Goal: Task Accomplishment & Management: Use online tool/utility

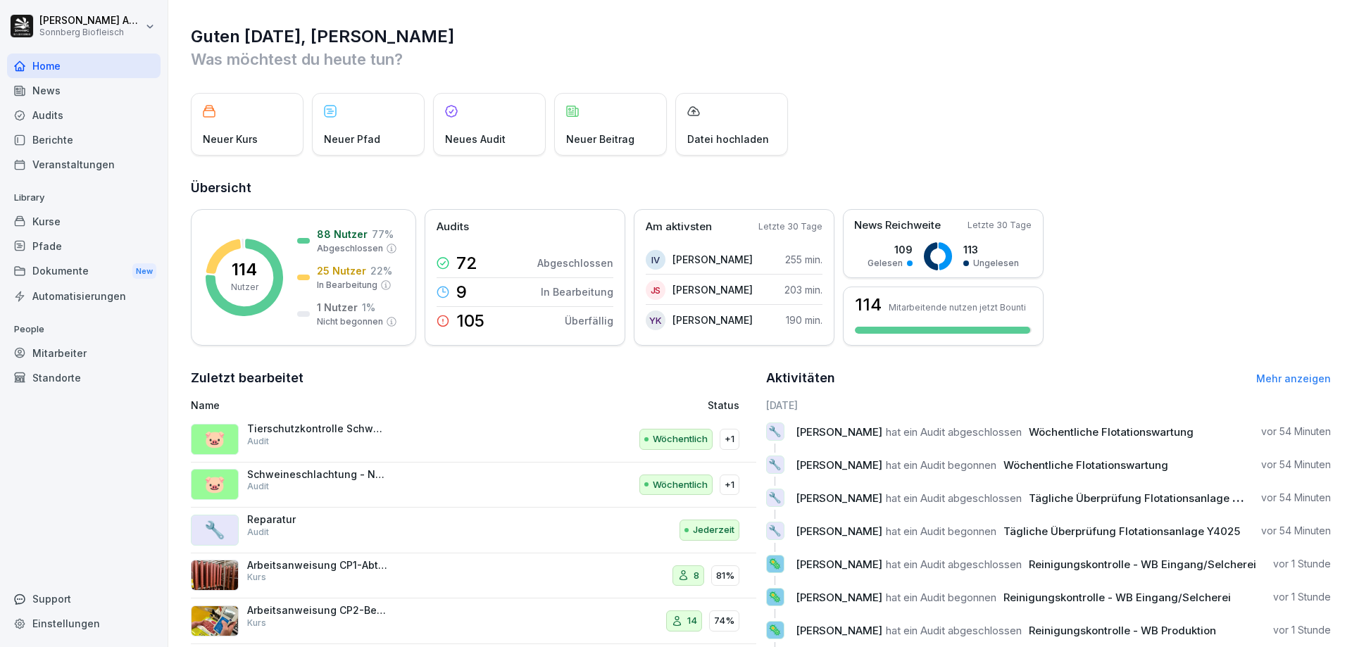
click at [73, 353] on div "Mitarbeiter" at bounding box center [83, 353] width 153 height 25
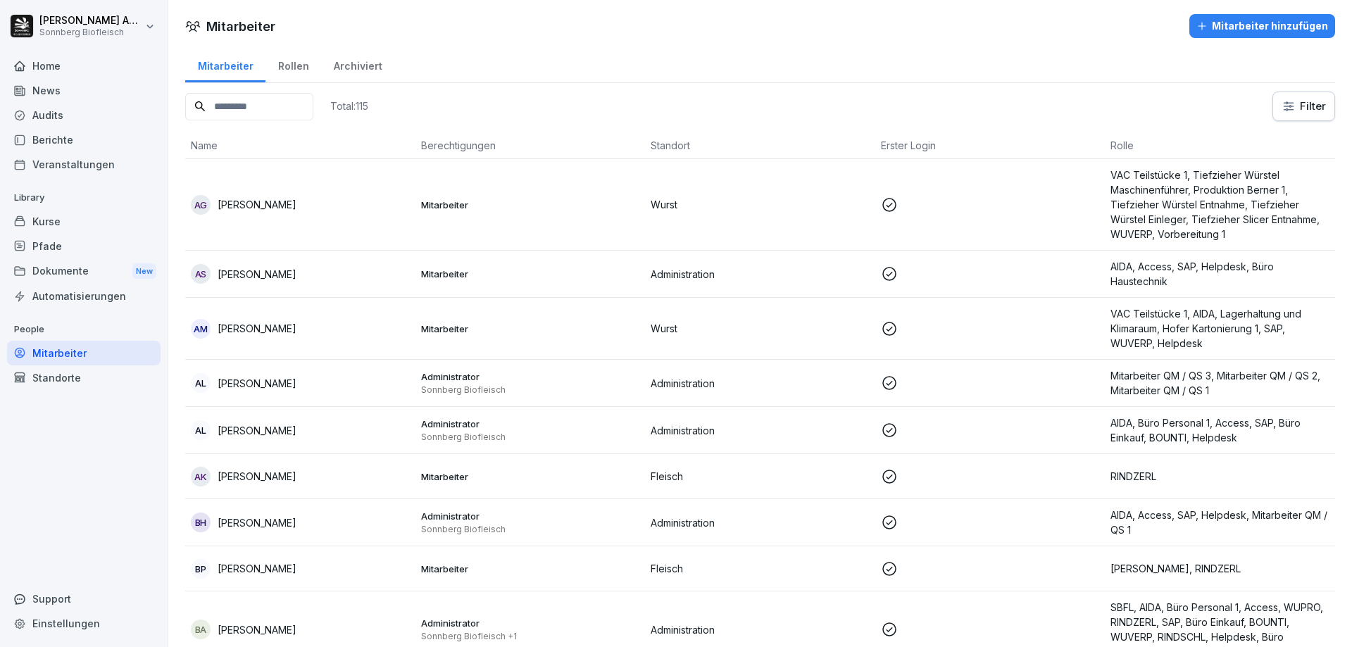
click at [285, 106] on input at bounding box center [249, 106] width 128 height 27
type input "********"
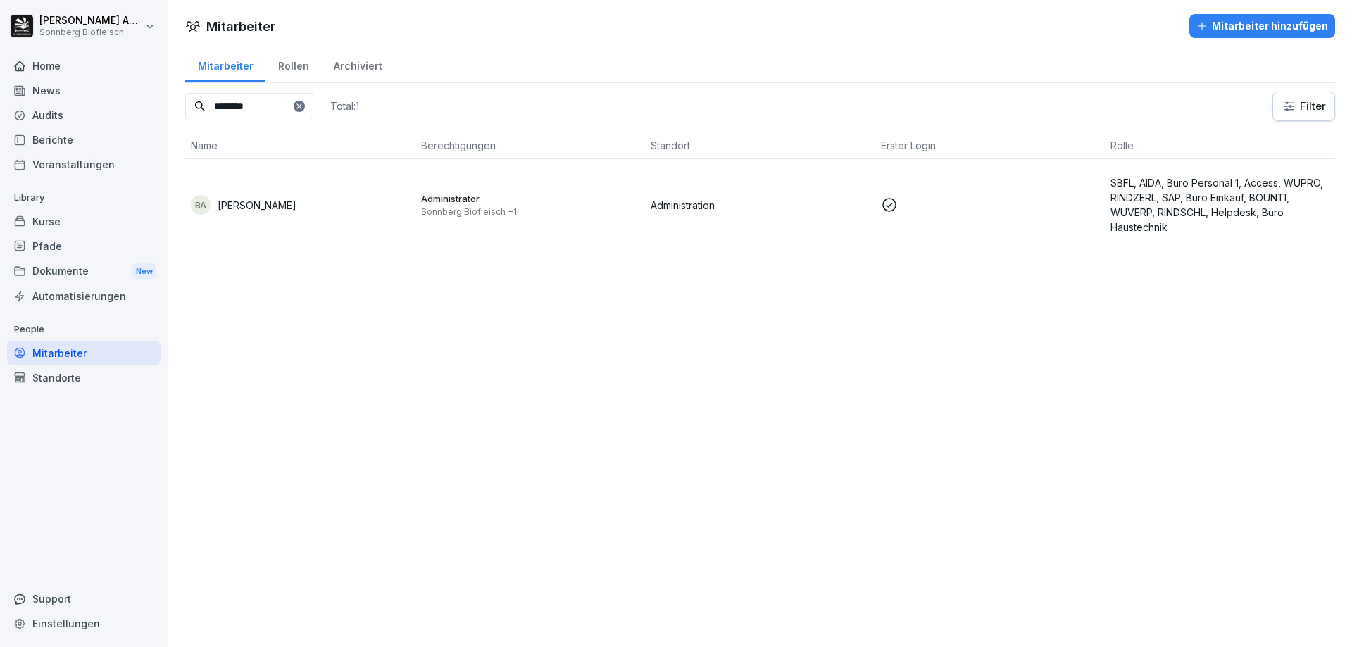
click at [365, 208] on div "BA [PERSON_NAME]" at bounding box center [300, 205] width 219 height 20
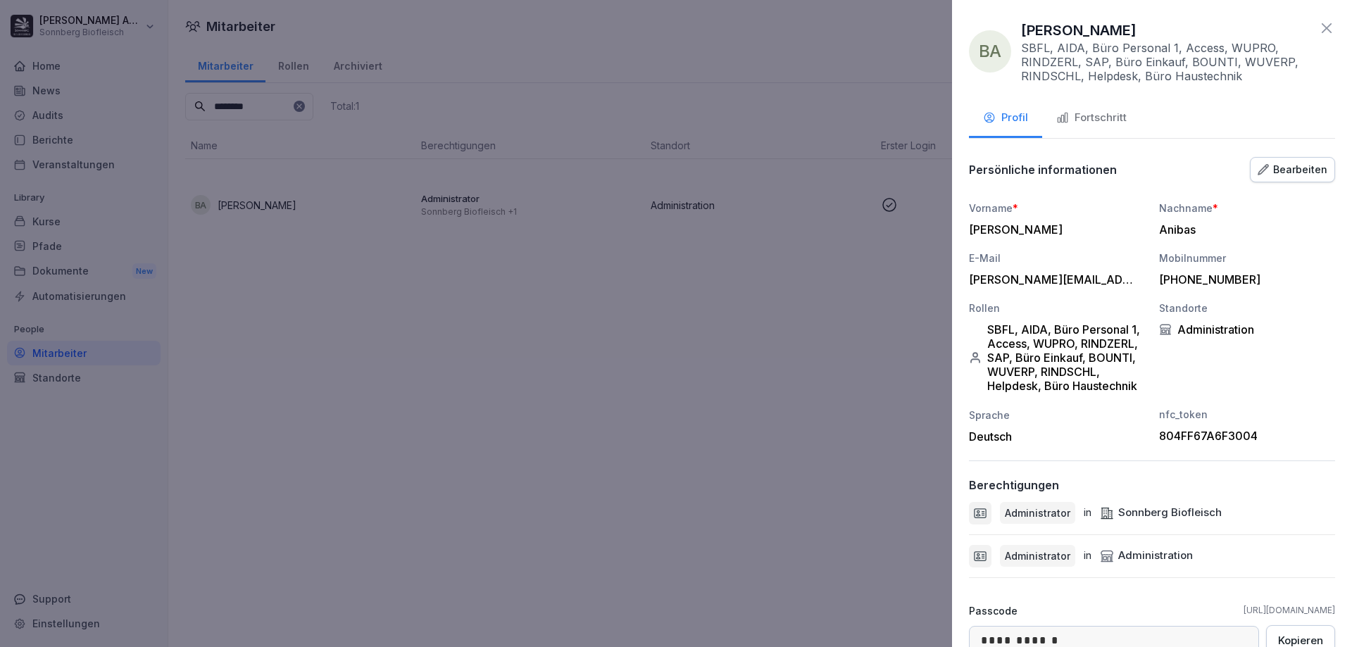
click at [1318, 28] on icon at bounding box center [1326, 28] width 17 height 17
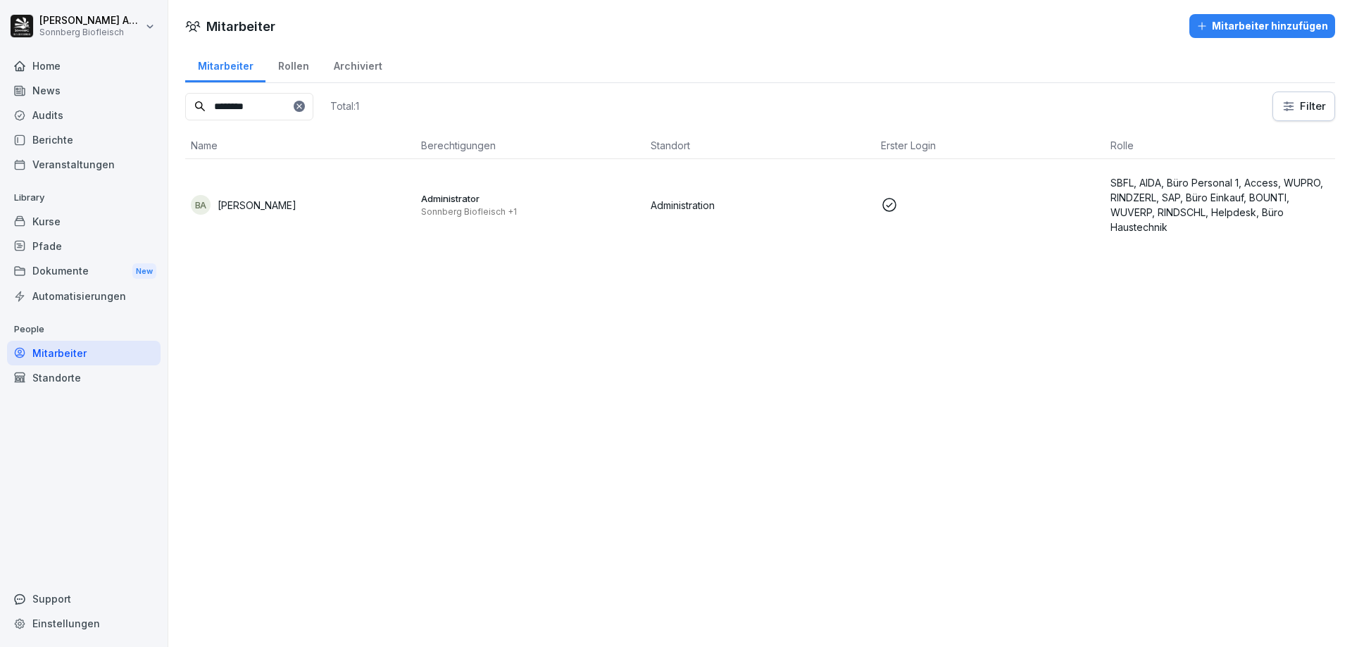
click at [263, 206] on p "[PERSON_NAME]" at bounding box center [257, 205] width 79 height 15
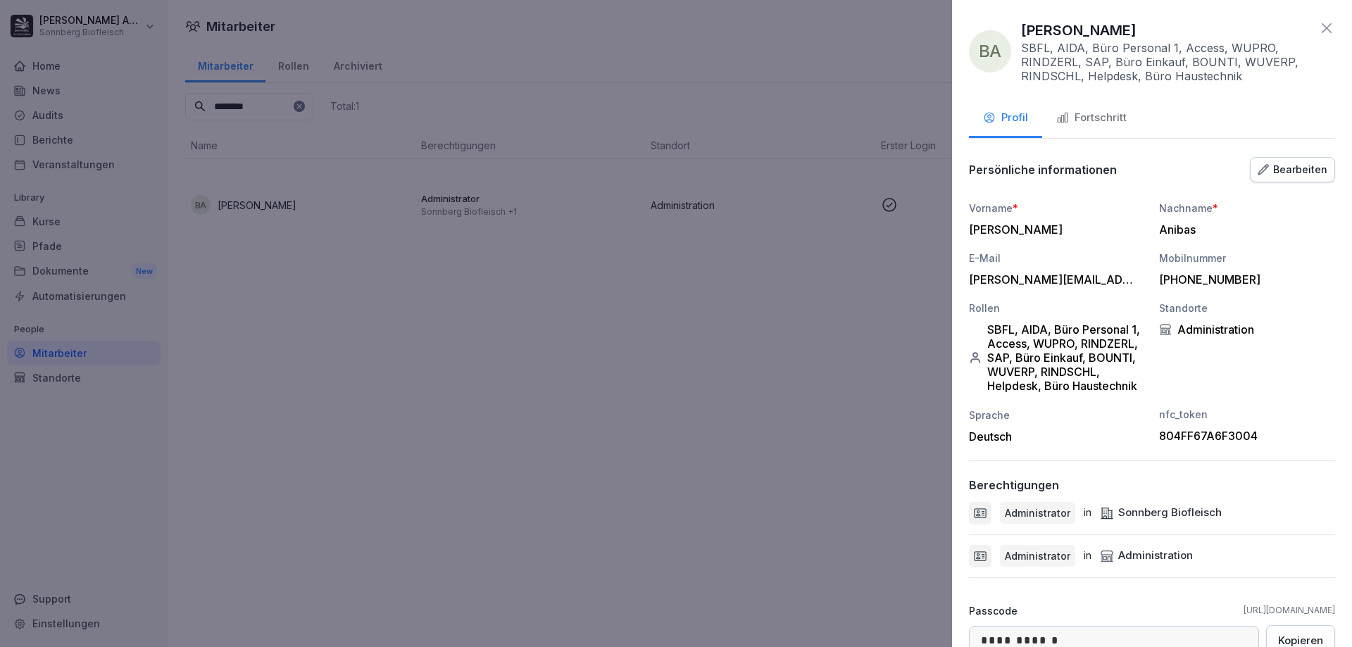
click at [426, 493] on div at bounding box center [676, 323] width 1352 height 647
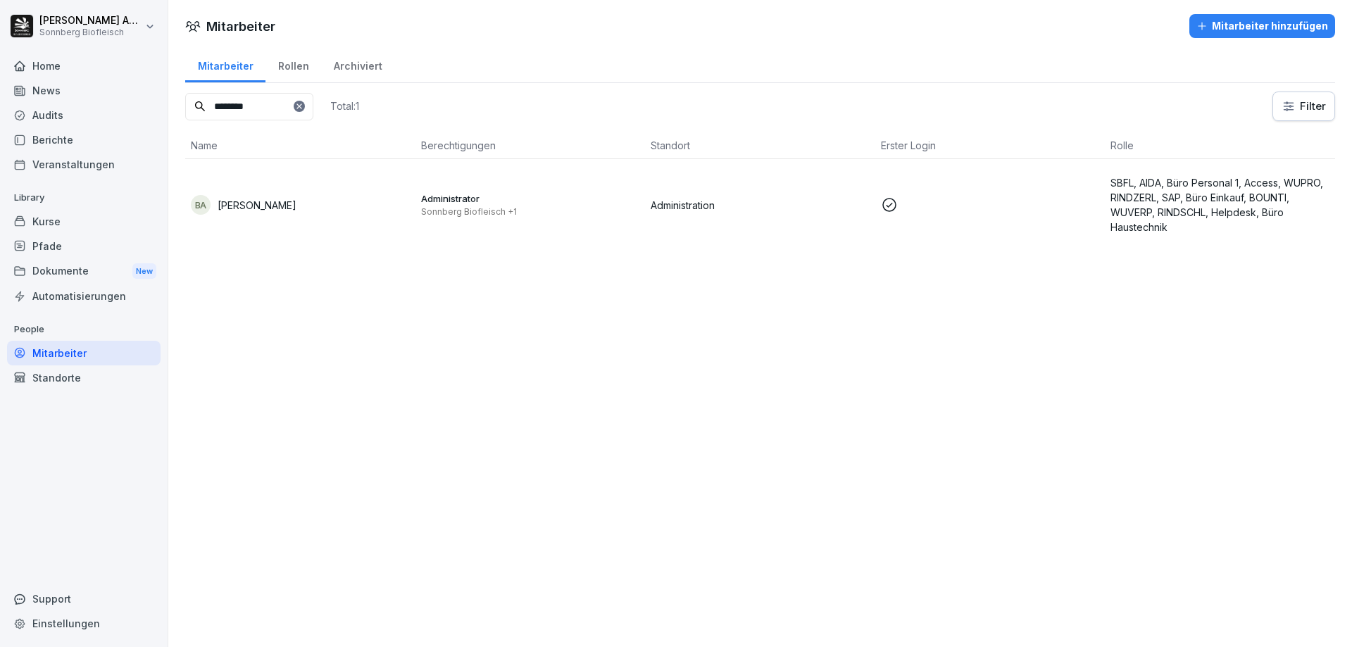
click at [65, 115] on div "Audits" at bounding box center [83, 115] width 153 height 25
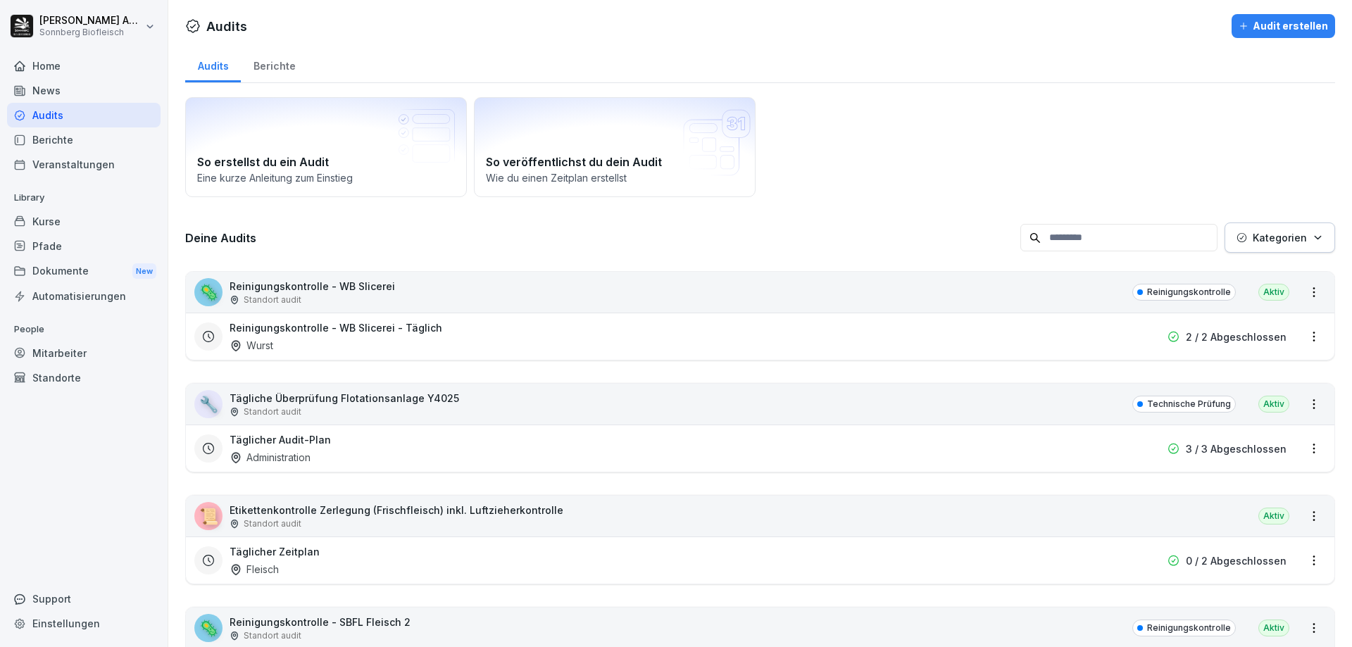
click at [1153, 240] on input at bounding box center [1118, 237] width 197 height 27
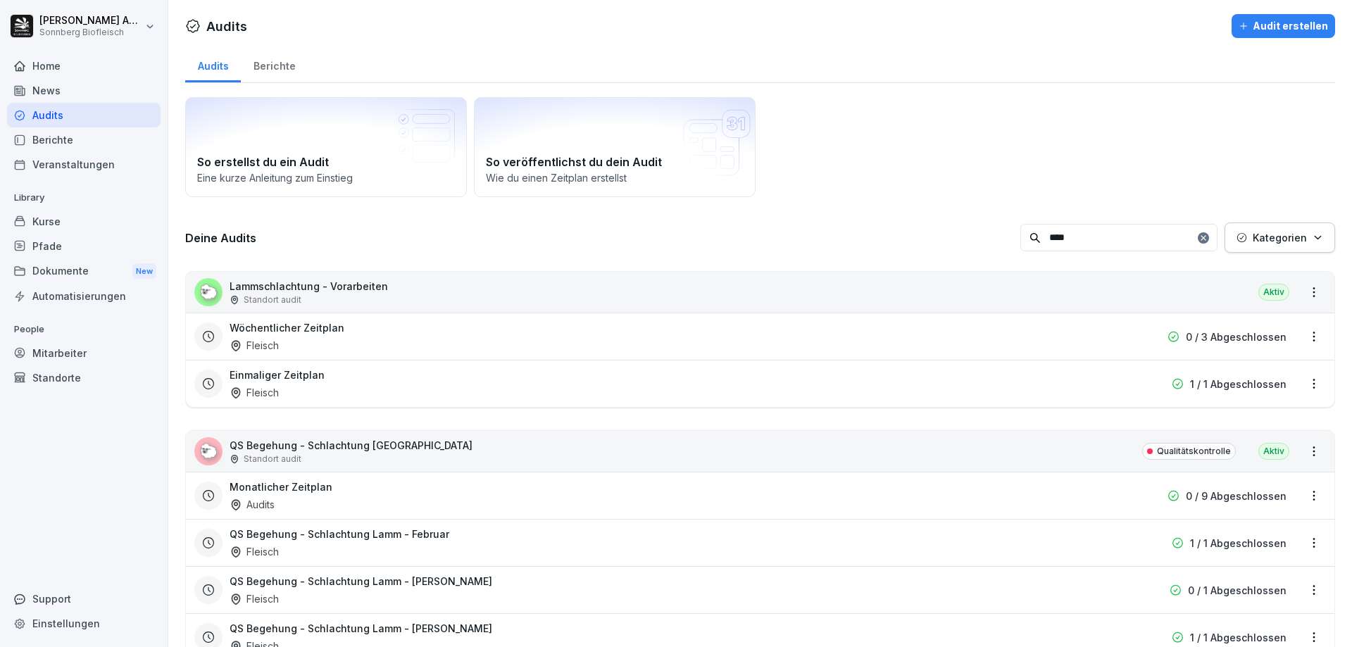
type input "****"
click at [336, 332] on h3 "Wöchentlicher Zeitplan" at bounding box center [286, 327] width 115 height 15
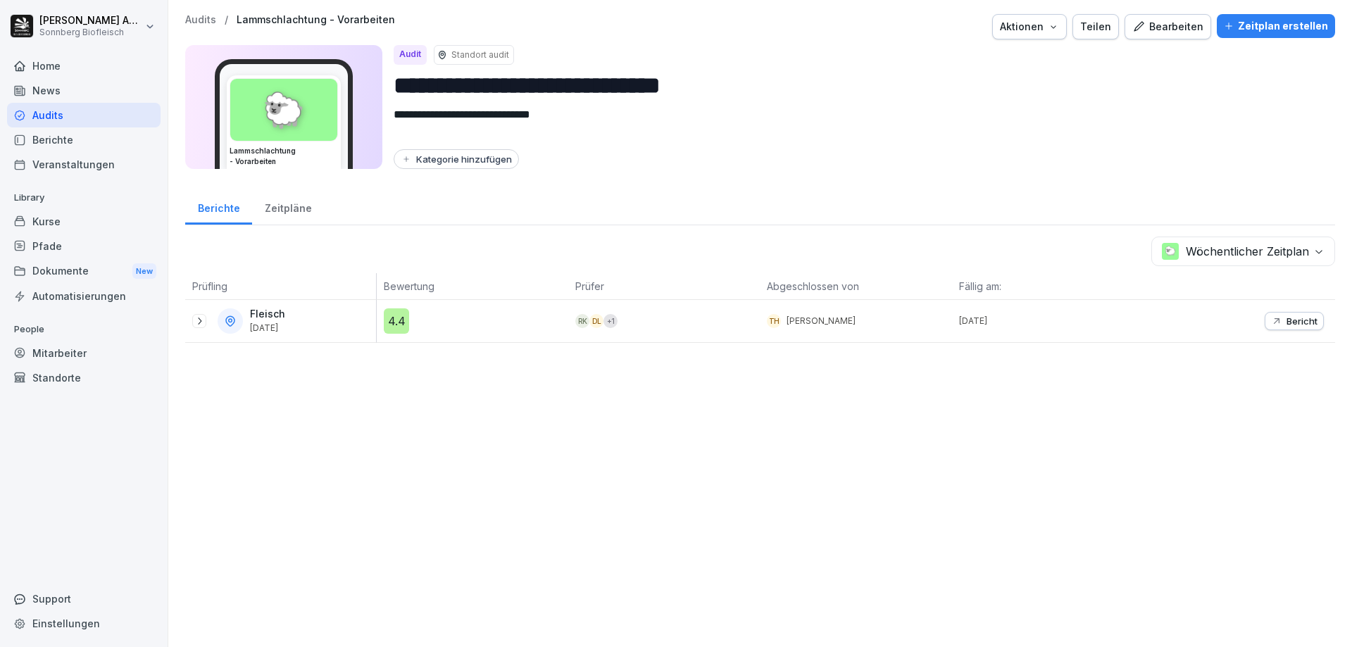
click at [1049, 27] on icon "button" at bounding box center [1053, 26] width 11 height 11
drag, startPoint x: 1141, startPoint y: 82, endPoint x: 1152, endPoint y: 77, distance: 12.3
click at [1147, 79] on html "**********" at bounding box center [676, 323] width 1352 height 647
click at [1252, 33] on div "Zeitplan erstellen" at bounding box center [1276, 25] width 104 height 15
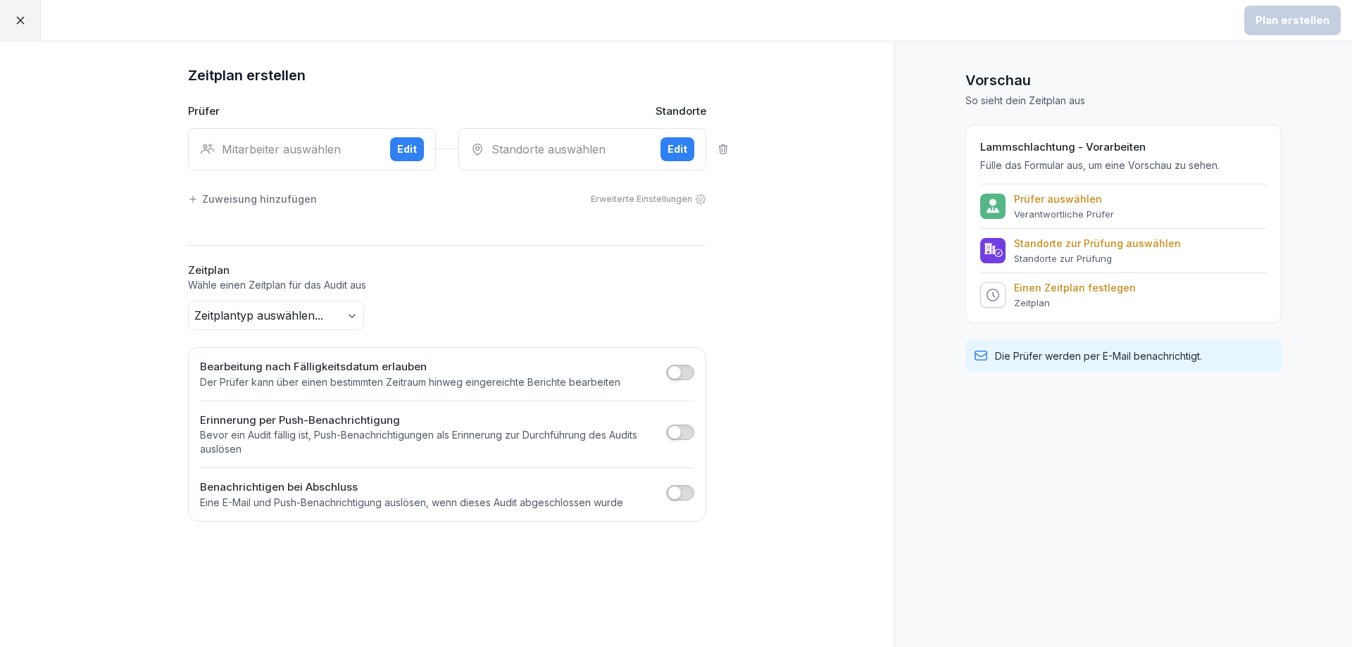
click at [353, 153] on div "Mitarbeiter auswählen" at bounding box center [289, 149] width 179 height 17
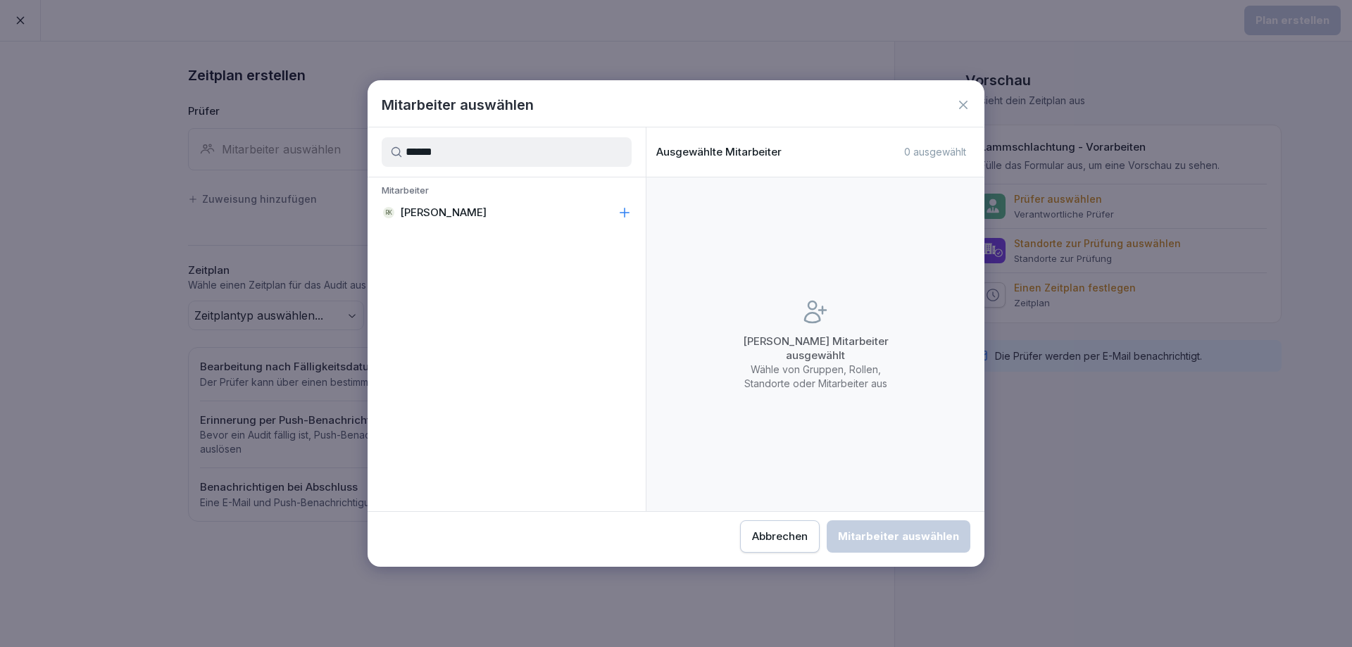
type input "******"
click at [620, 209] on icon at bounding box center [624, 213] width 14 height 14
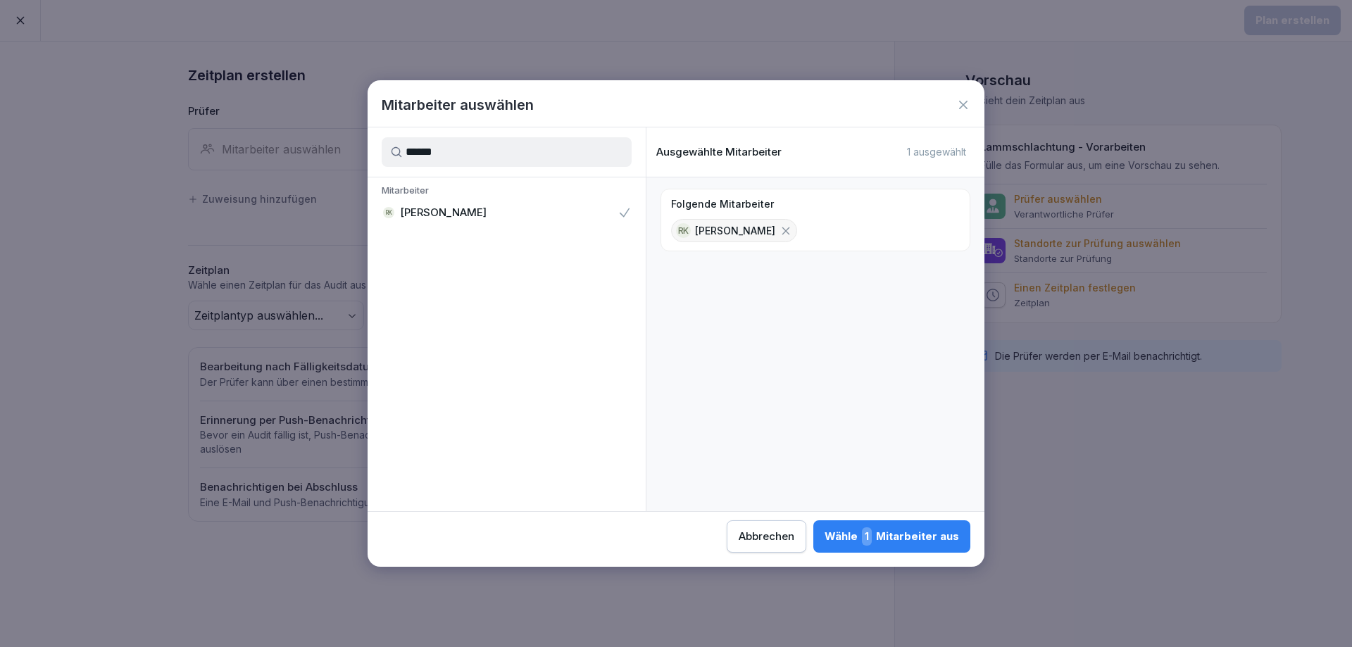
click at [886, 540] on div "Wähle 1 Mitarbeiter aus" at bounding box center [891, 536] width 134 height 18
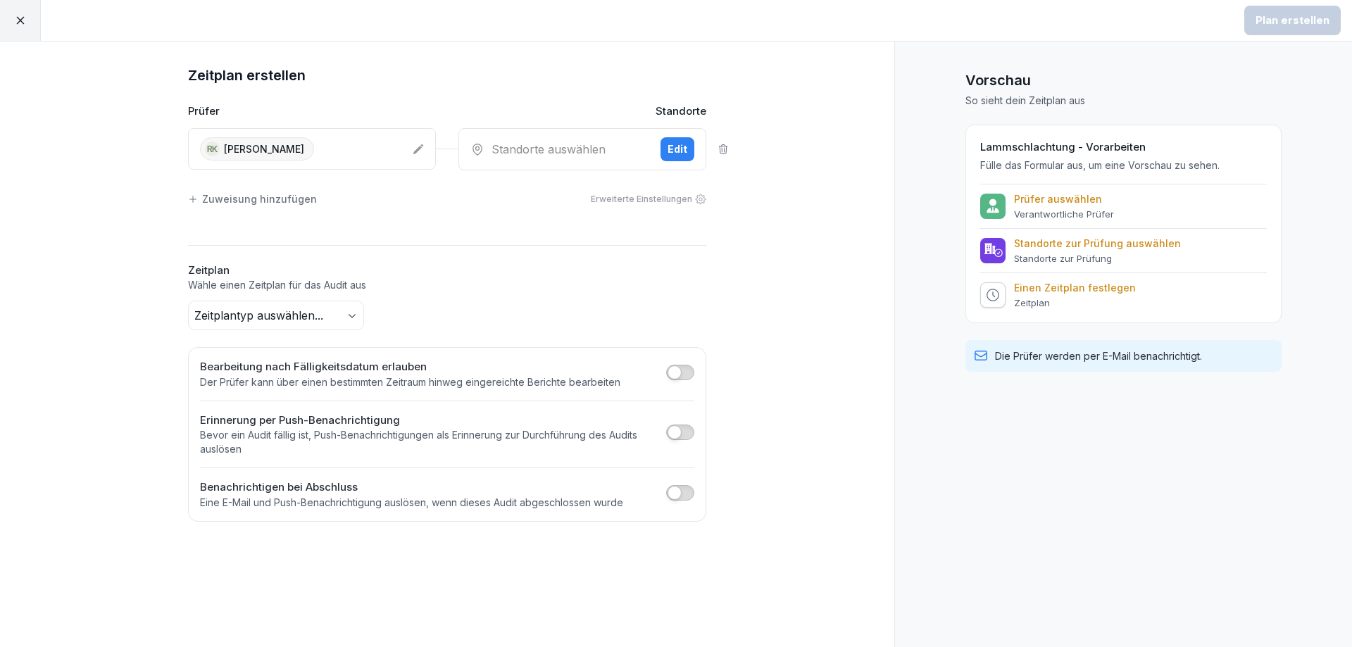
click at [598, 146] on div "Standorte auswählen" at bounding box center [559, 149] width 179 height 17
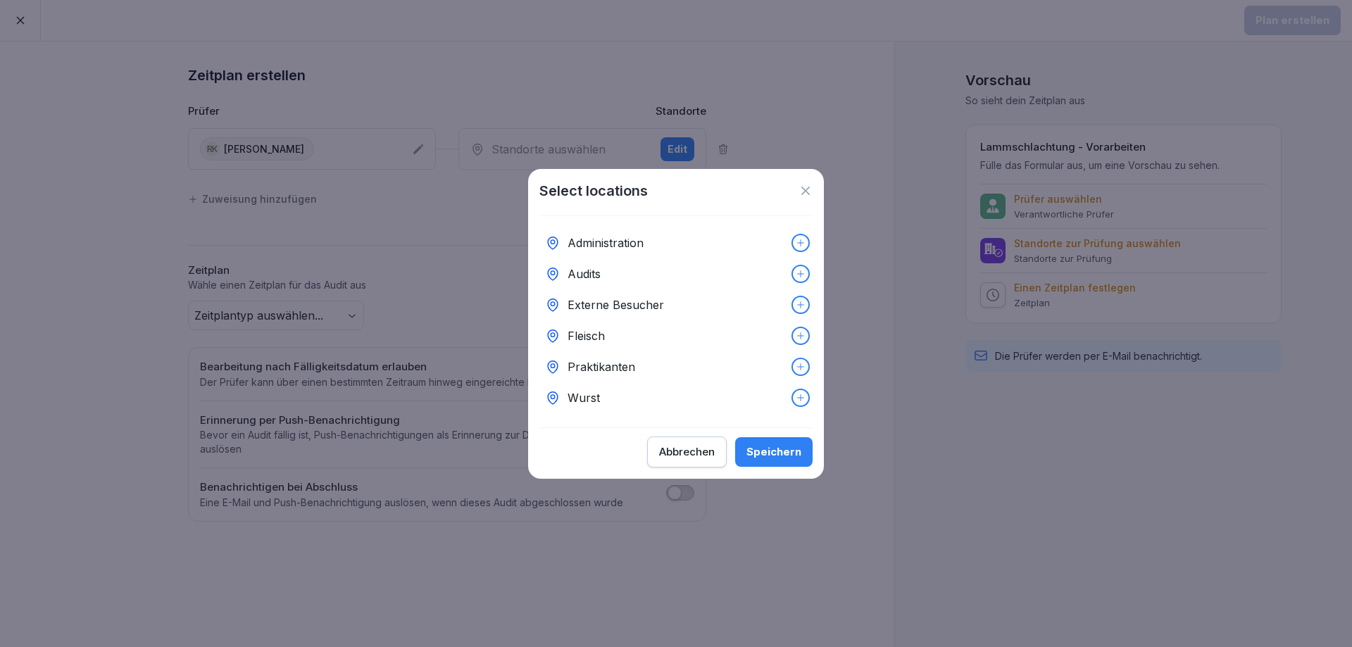
drag, startPoint x: 693, startPoint y: 456, endPoint x: 693, endPoint y: 343, distance: 113.3
click at [691, 453] on div "Abbrechen" at bounding box center [687, 451] width 56 height 15
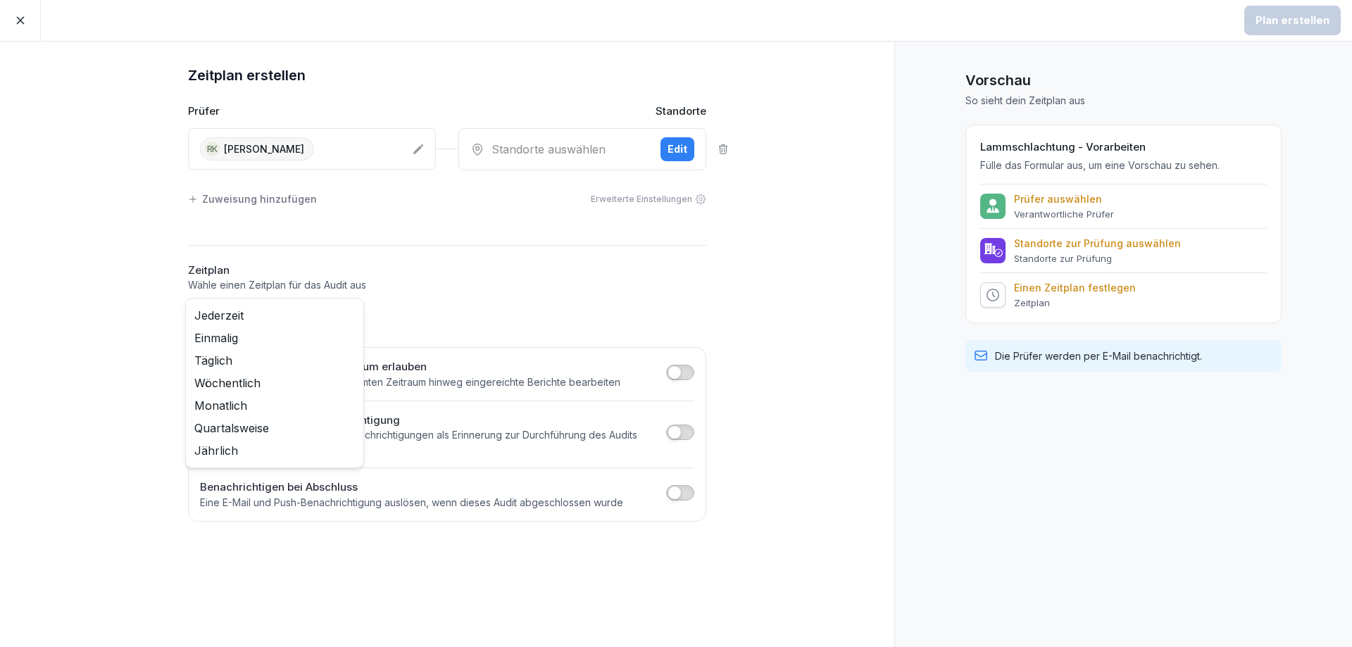
click at [355, 315] on body "Plan erstellen Zeitplan erstellen Prüfer Standorte RK [PERSON_NAME] Standorte a…" at bounding box center [676, 323] width 1352 height 647
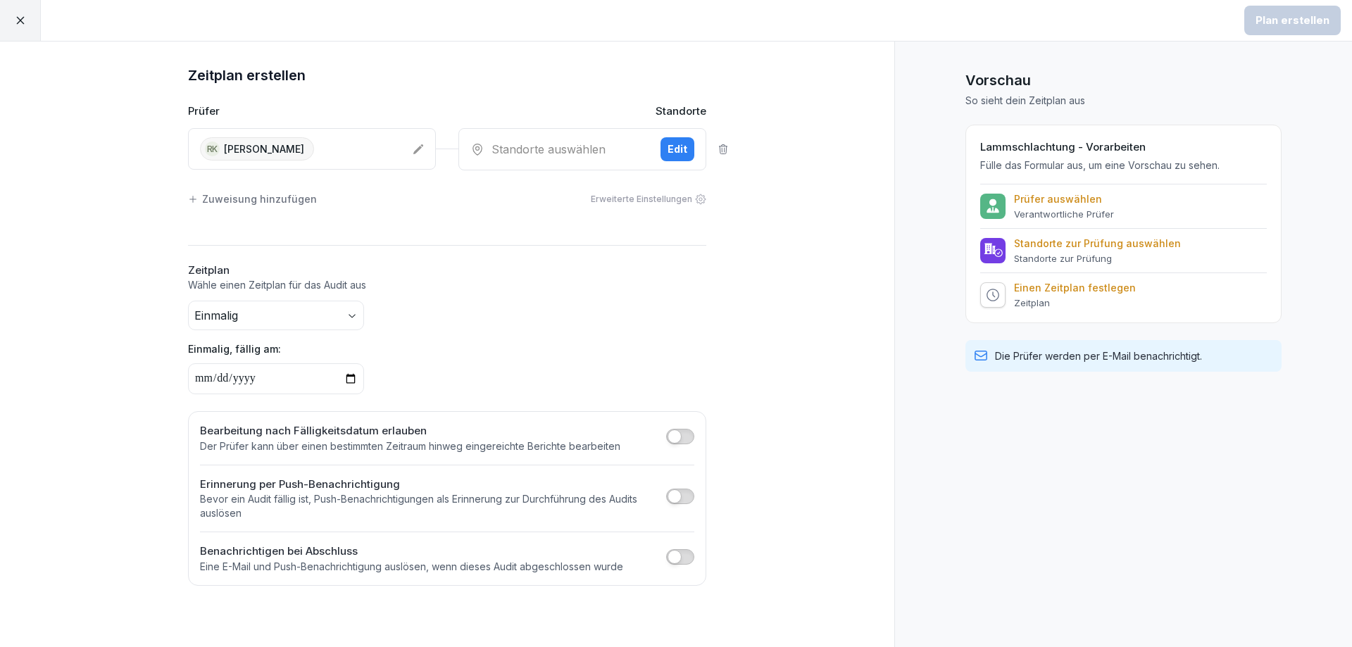
click at [346, 378] on input "date" at bounding box center [276, 378] width 176 height 31
click at [508, 330] on div "**********" at bounding box center [447, 348] width 518 height 94
click at [349, 383] on input "**********" at bounding box center [276, 378] width 176 height 31
type input "**********"
click at [442, 344] on p "Einmalig, fällig am:" at bounding box center [447, 348] width 518 height 15
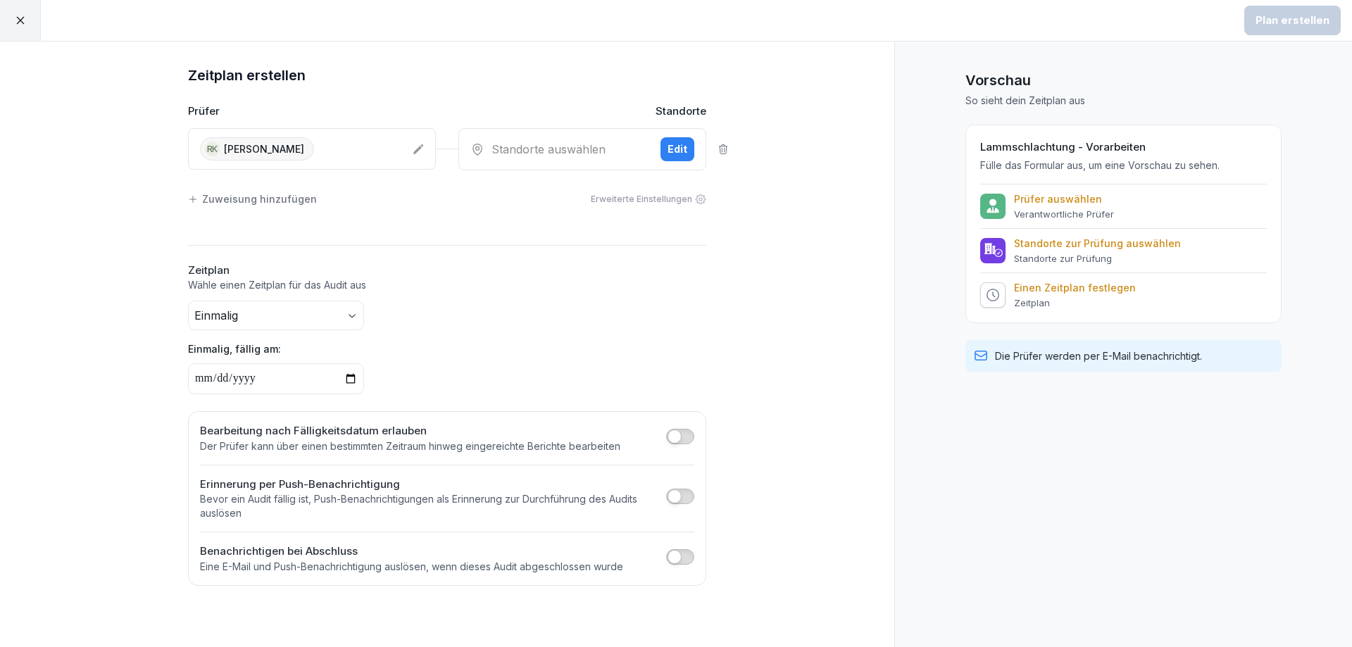
click at [579, 151] on div "Standorte auswählen" at bounding box center [559, 149] width 179 height 17
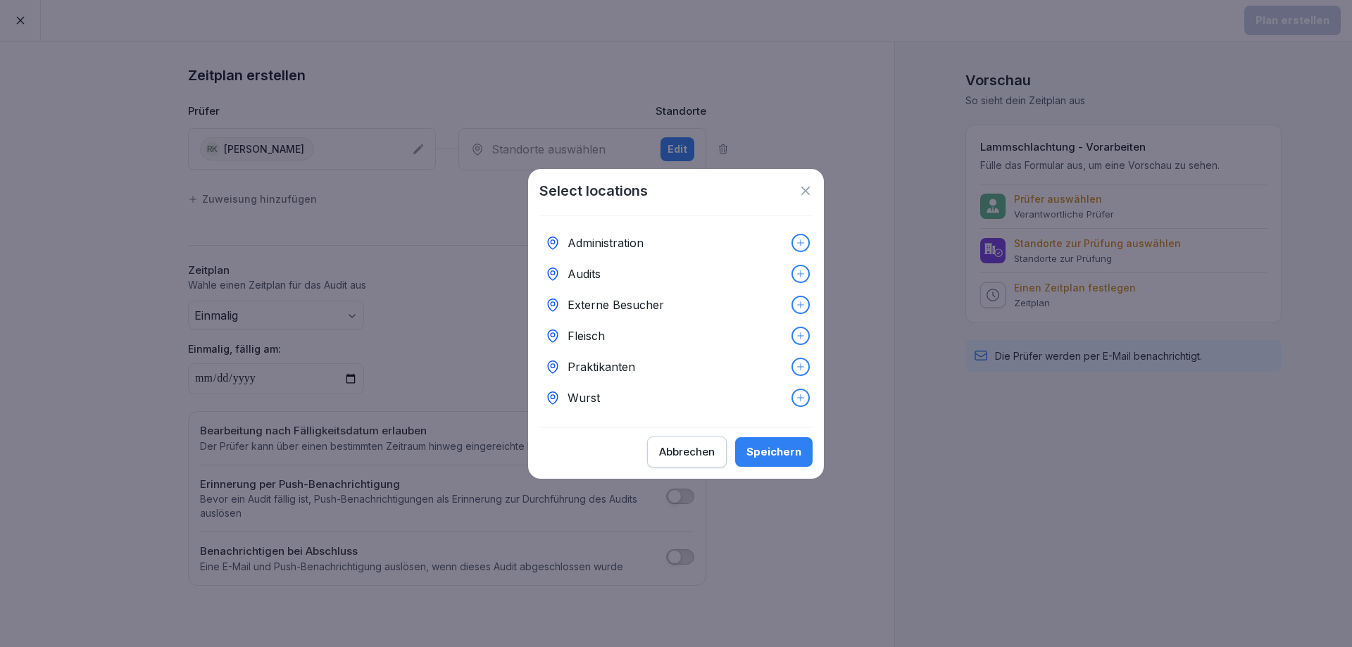
click at [796, 331] on icon at bounding box center [801, 336] width 10 height 10
click at [783, 457] on div "Speichern" at bounding box center [773, 451] width 55 height 15
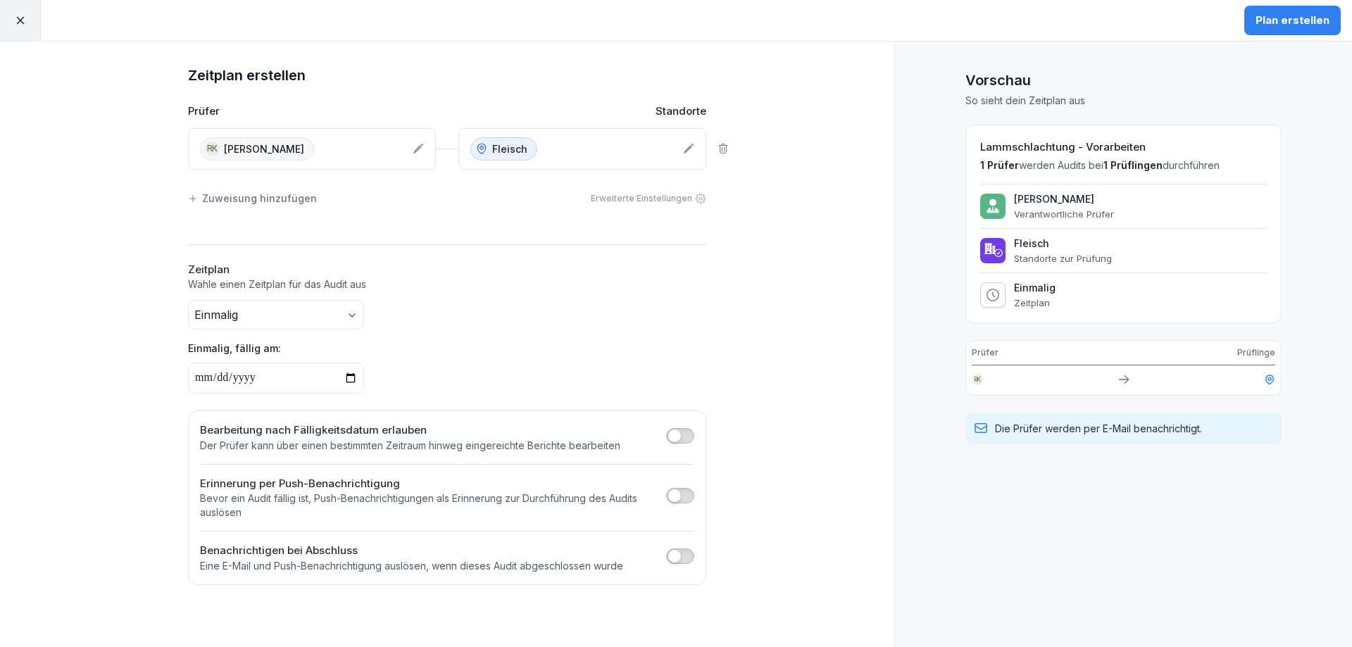
click at [1276, 15] on div "Plan erstellen" at bounding box center [1292, 20] width 74 height 15
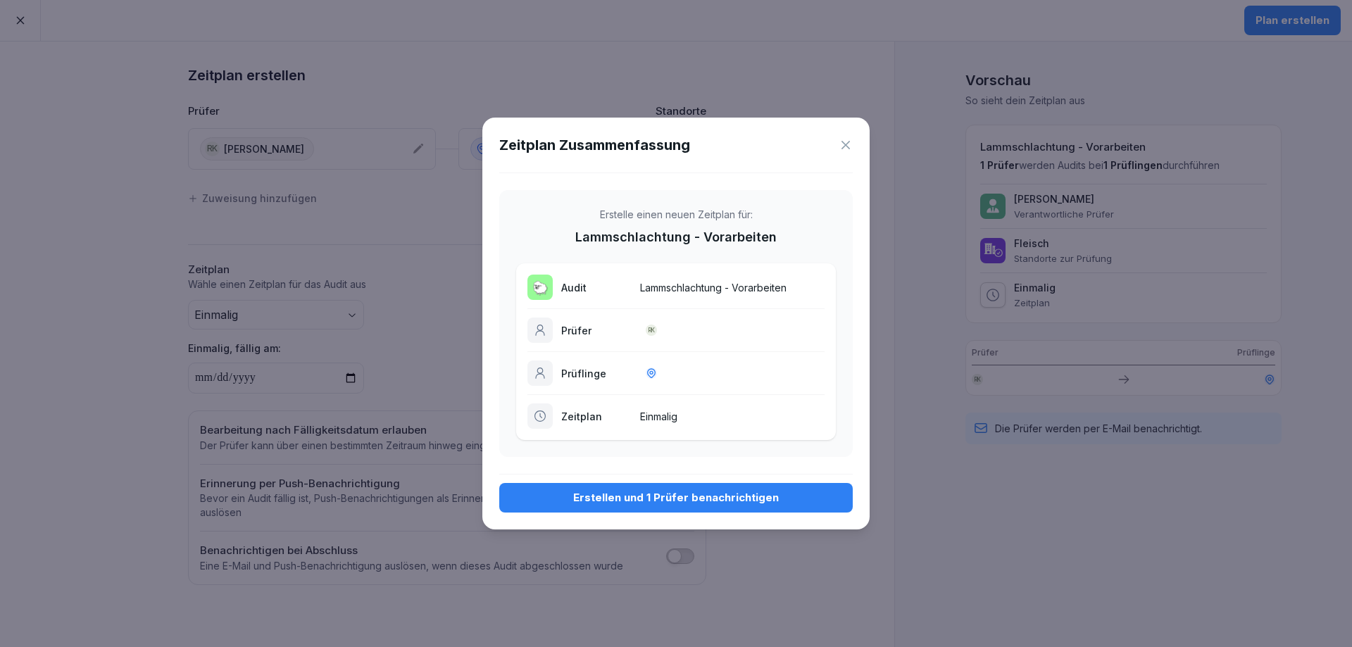
click at [844, 137] on div "Zeitplan Zusammenfassung" at bounding box center [675, 144] width 353 height 21
click at [846, 146] on icon at bounding box center [845, 145] width 8 height 8
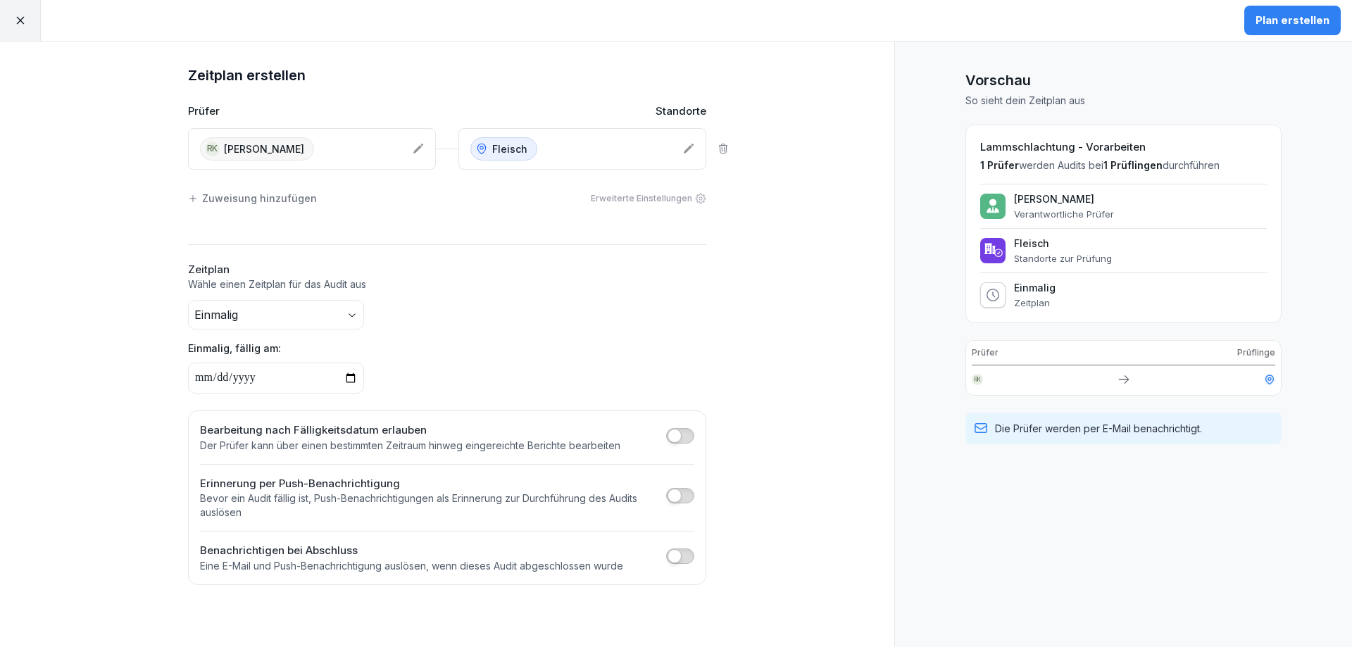
click at [225, 206] on div "Zuweisung hinzufügen Erweiterte Einstellungen" at bounding box center [447, 199] width 518 height 30
click at [237, 200] on div "Zuweisung hinzufügen" at bounding box center [252, 198] width 129 height 15
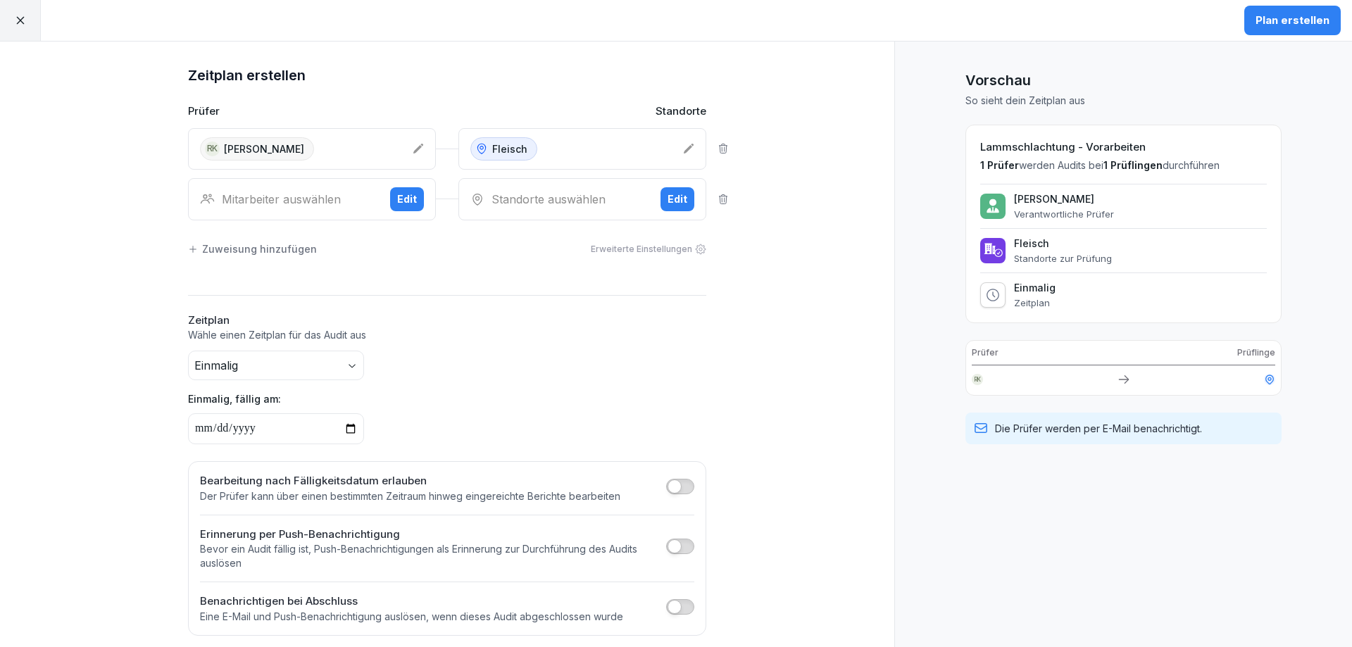
click at [398, 153] on div "RK [PERSON_NAME]" at bounding box center [312, 149] width 248 height 42
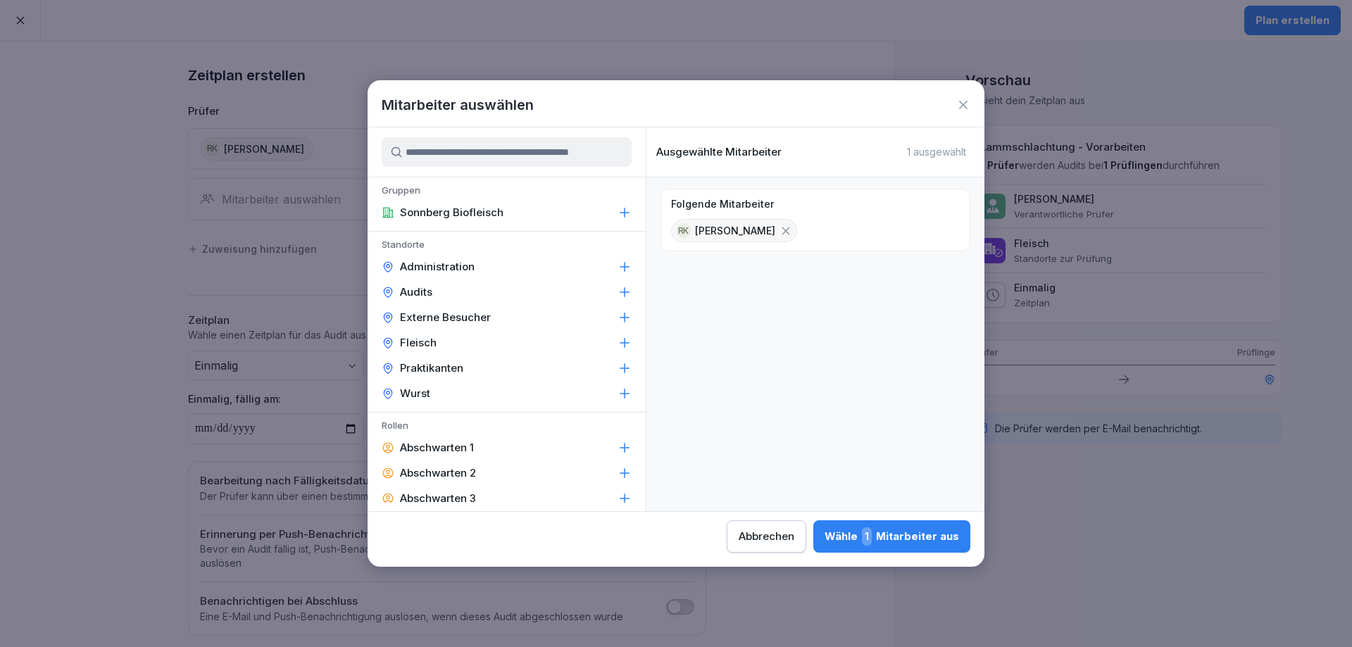
click at [540, 151] on input at bounding box center [507, 152] width 250 height 30
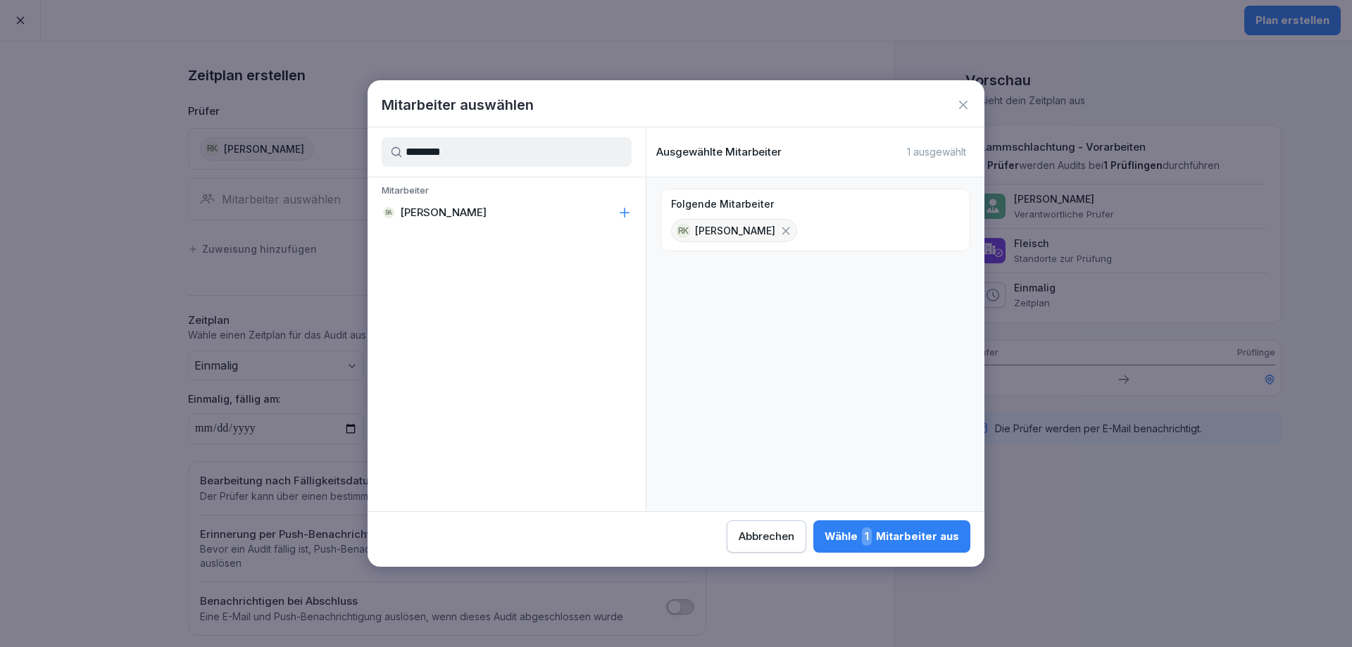
type input "********"
click at [622, 213] on icon at bounding box center [624, 213] width 14 height 14
click at [779, 230] on icon at bounding box center [785, 231] width 13 height 13
click at [895, 538] on div "Wähle 1 Mitarbeiter aus" at bounding box center [891, 536] width 134 height 18
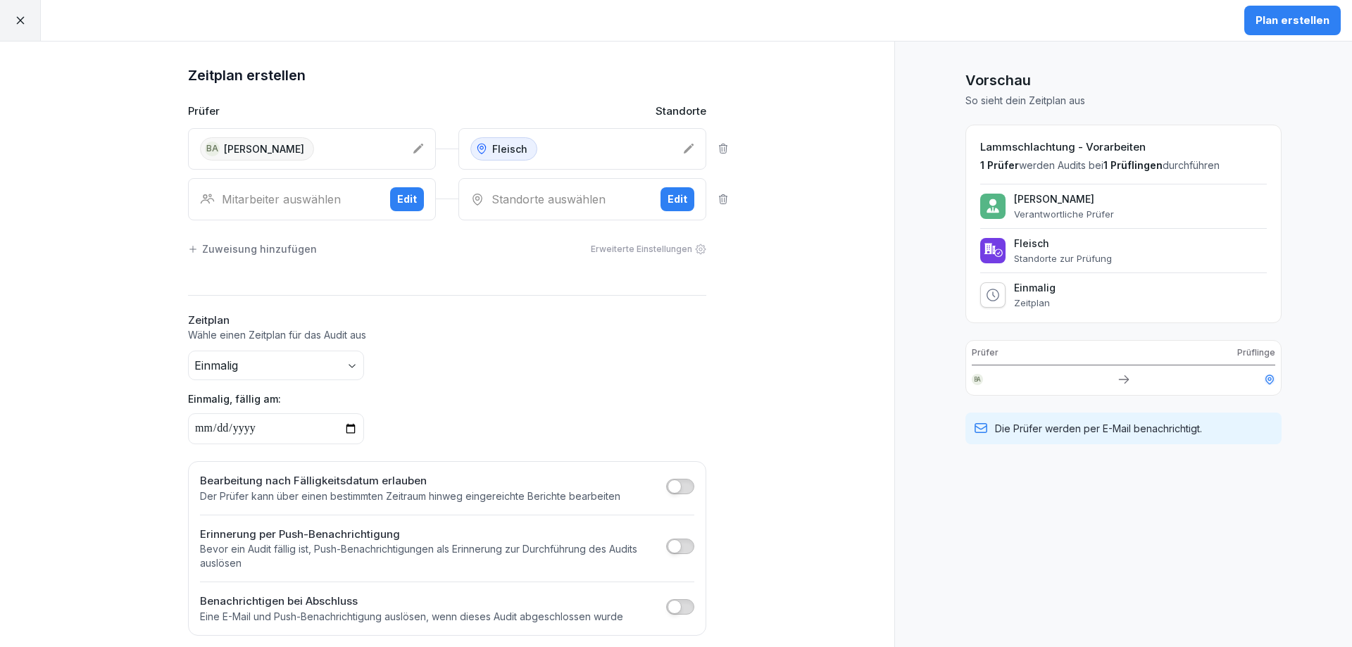
click at [280, 204] on div "Mitarbeiter auswählen" at bounding box center [289, 199] width 179 height 17
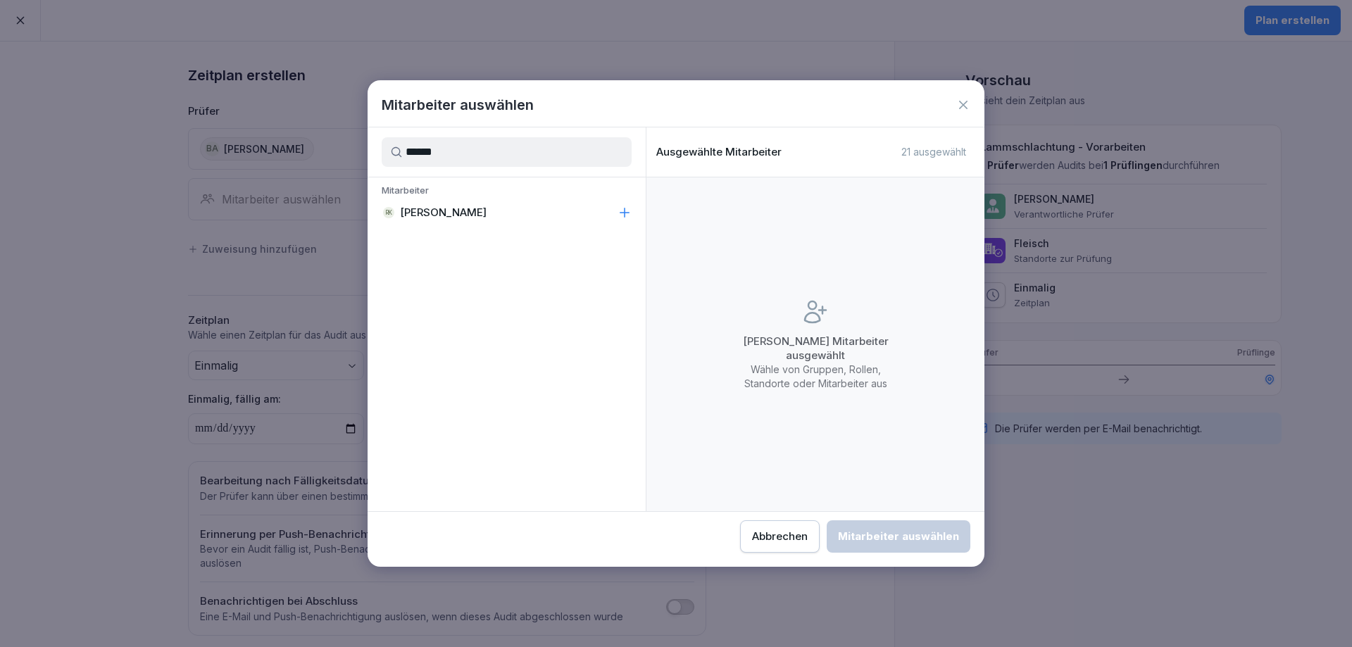
type input "******"
click at [624, 210] on icon at bounding box center [624, 213] width 14 height 14
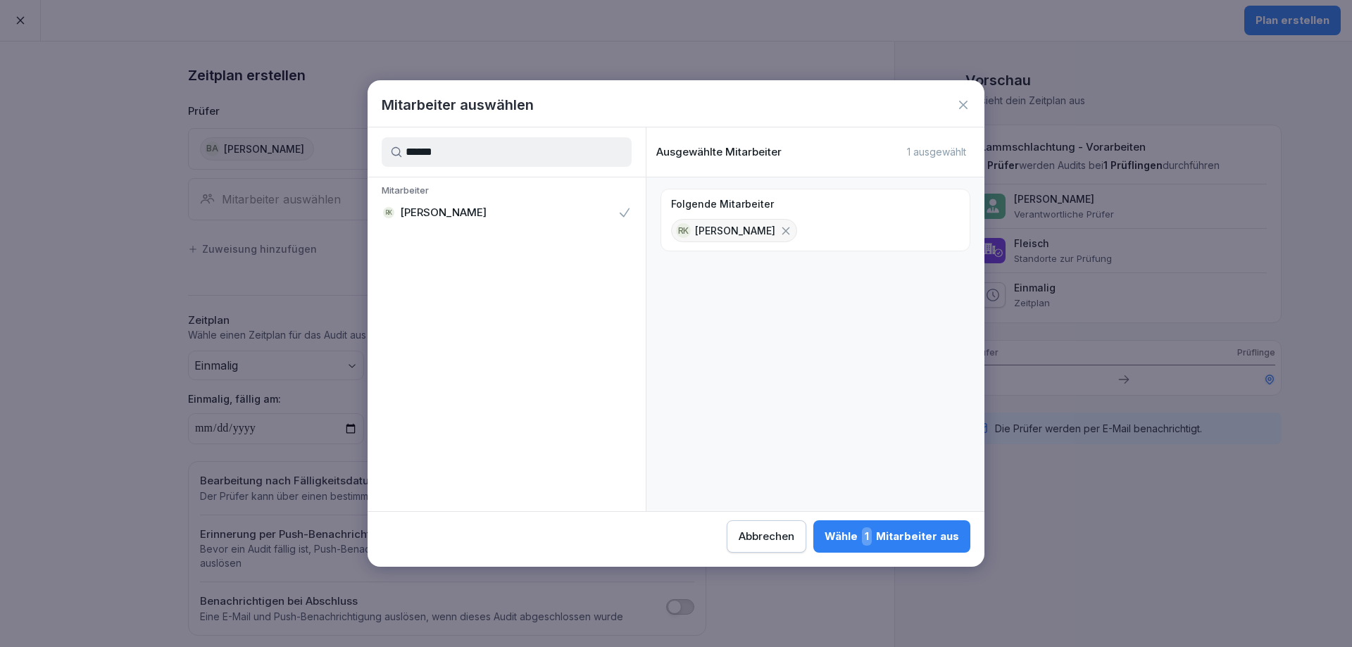
drag, startPoint x: 910, startPoint y: 537, endPoint x: 1015, endPoint y: 301, distance: 259.0
click at [911, 530] on div "Wähle 1 Mitarbeiter aus" at bounding box center [891, 536] width 134 height 18
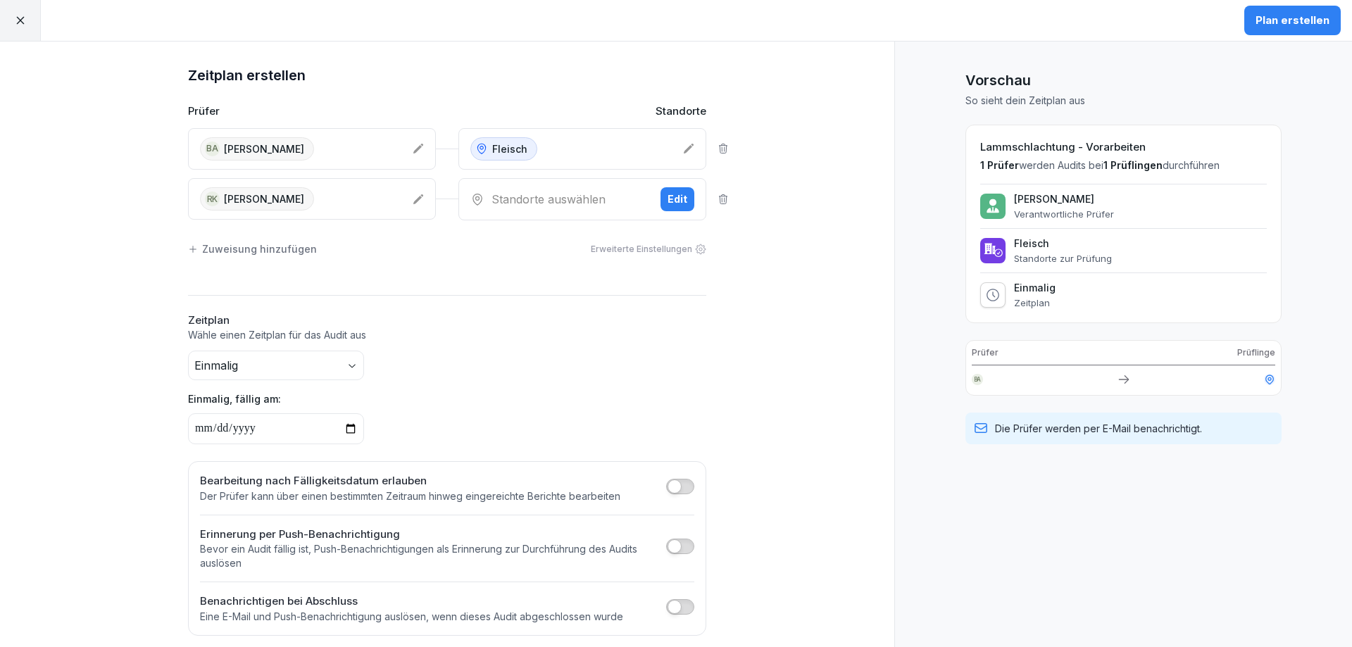
click at [1284, 13] on div "Plan erstellen" at bounding box center [1292, 20] width 74 height 15
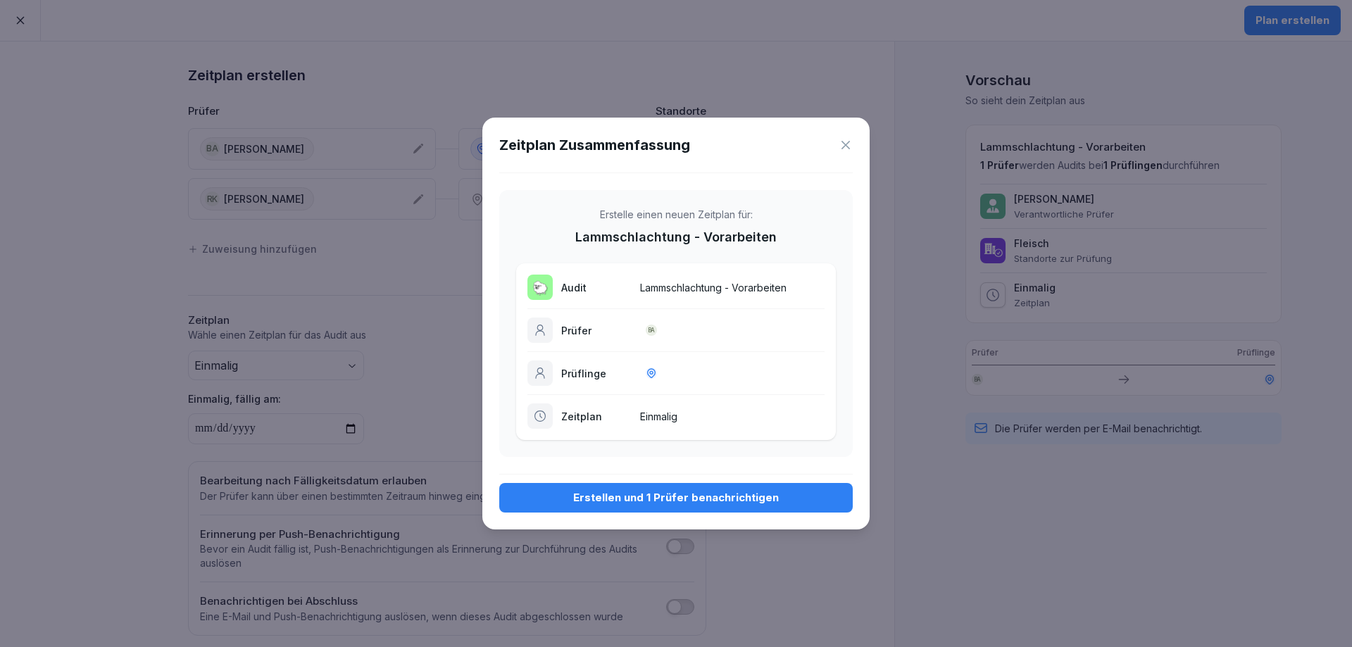
click at [688, 498] on div "Erstellen und 1 Prüfer benachrichtigen" at bounding box center [675, 497] width 331 height 15
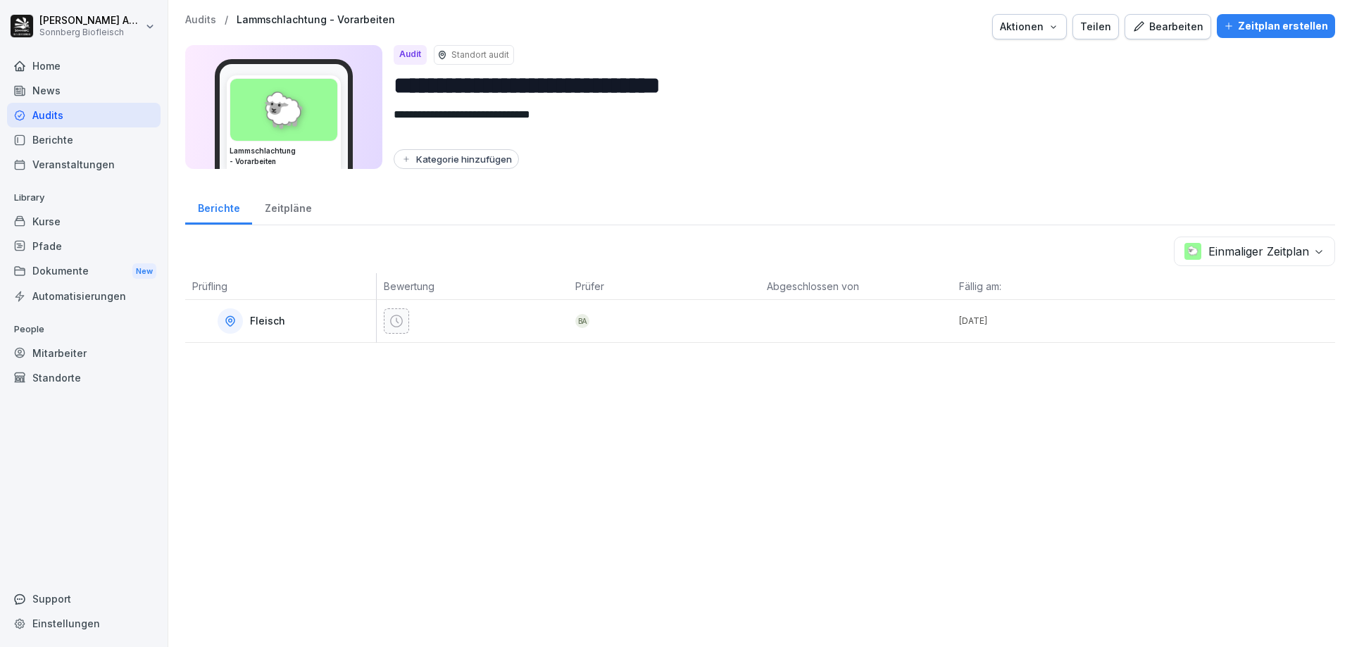
click at [61, 248] on div "Pfade" at bounding box center [83, 246] width 153 height 25
